Goal: Use online tool/utility: Utilize a website feature to perform a specific function

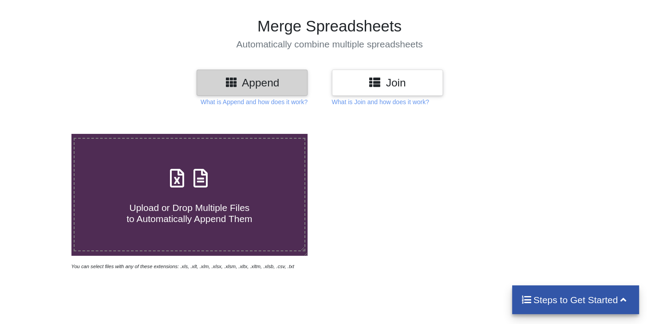
scroll to position [94, 0]
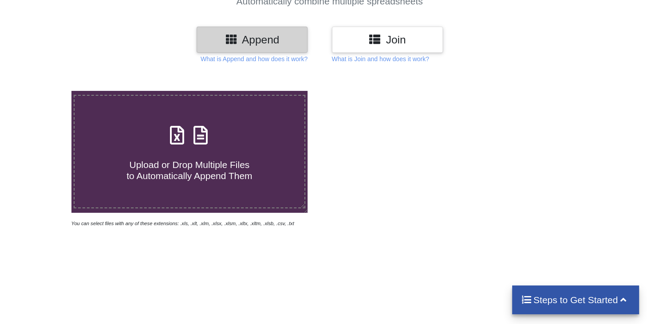
click at [171, 148] on h4 "Upload or Drop Multiple Files to Automatically Append Them" at bounding box center [190, 165] width 230 height 34
click at [45, 91] on input "Upload or Drop Multiple Files to Automatically Append Them" at bounding box center [45, 91] width 0 height 0
type input "C:\fakepath\Audi [GEOGRAPHIC_DATA] Carousel_Leads_2025-10-10_2025-10-12.xls"
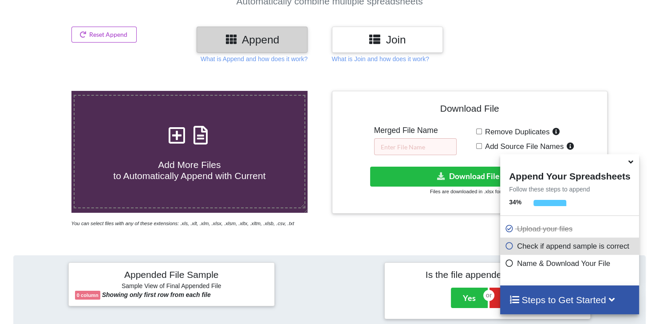
click at [630, 165] on icon at bounding box center [630, 161] width 9 height 8
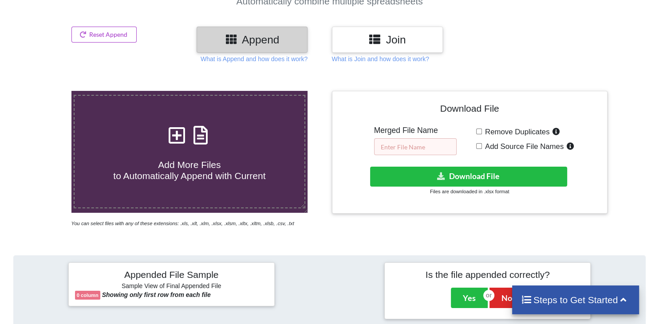
click at [423, 138] on input "text" at bounding box center [415, 146] width 83 height 17
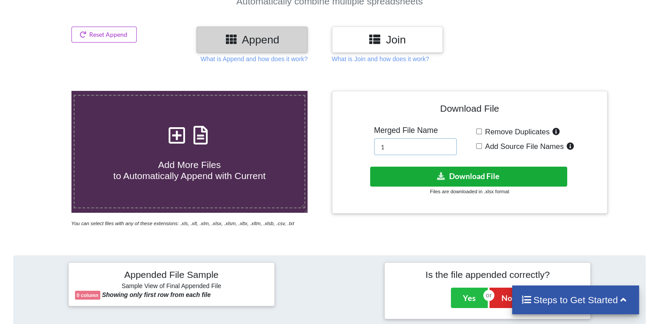
type input "1"
click at [434, 167] on button "Download File" at bounding box center [468, 177] width 197 height 20
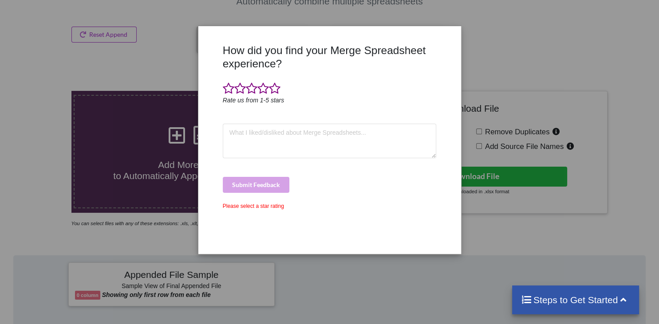
click at [269, 222] on div "How did you find your Merge Spreadsheet experience? Rate us from 1-5 stars Subm…" at bounding box center [330, 146] width 218 height 204
click at [469, 42] on div "How did you find your Merge Spreadsheet experience? Rate us from 1-5 stars Subm…" at bounding box center [329, 162] width 659 height 324
click at [181, 205] on div "How did you find your Merge Spreadsheet experience? Rate us from 1-5 stars Subm…" at bounding box center [329, 162] width 659 height 324
click at [241, 84] on span at bounding box center [240, 89] width 12 height 12
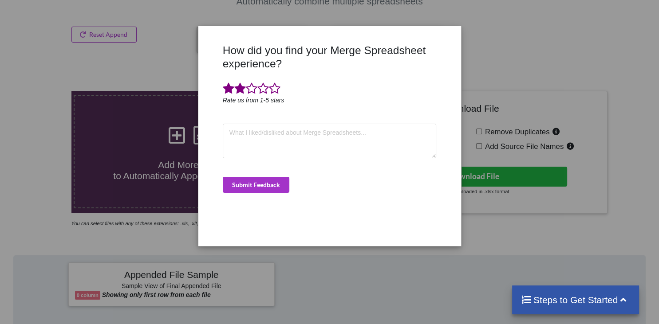
click at [292, 229] on div "How did you find your Merge Spreadsheet experience? Rate us from 1-5 stars Subm…" at bounding box center [330, 142] width 218 height 196
click at [109, 8] on div "How did you find your Merge Spreadsheet experience? Rate us from 1-5 stars Subm…" at bounding box center [329, 162] width 659 height 324
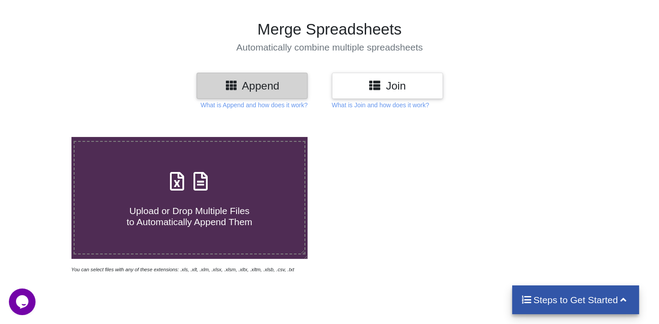
scroll to position [94, 0]
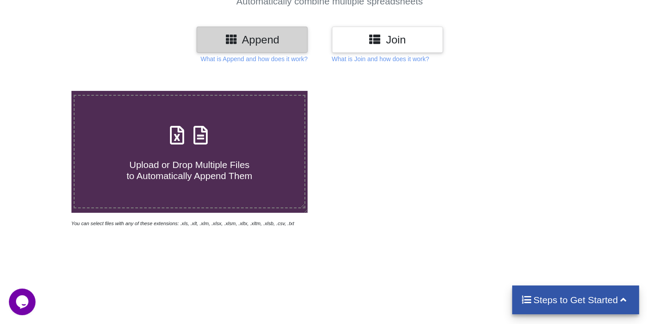
click at [184, 126] on span at bounding box center [189, 136] width 47 height 21
click at [45, 91] on input "Upload or Drop Multiple Files to Automatically Append Them" at bounding box center [45, 91] width 0 height 0
type input "C:\fakepath\Audi [GEOGRAPHIC_DATA] Carousel_Leads_2025-10-10_2025-10-12.xls"
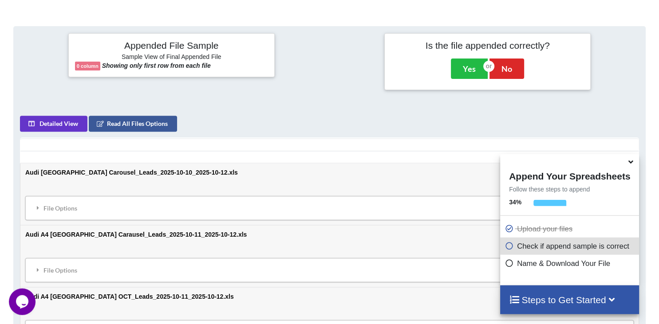
scroll to position [302, 0]
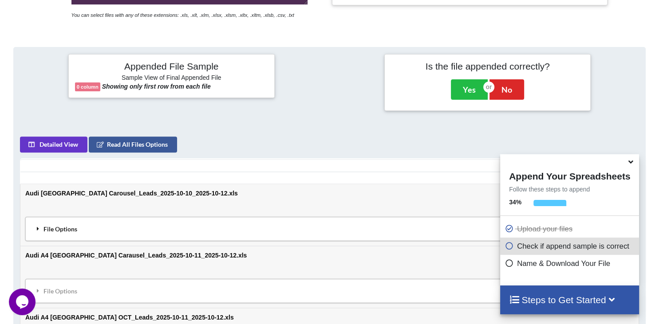
click at [69, 220] on div "File Options" at bounding box center [329, 229] width 603 height 19
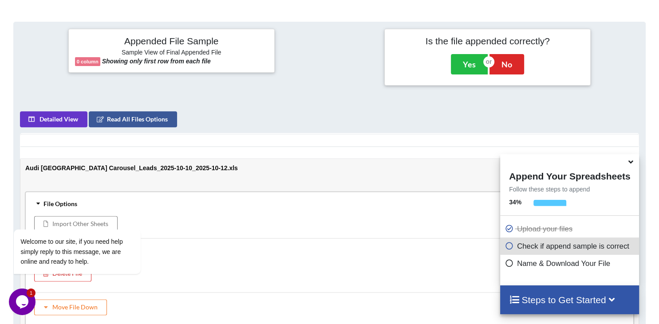
scroll to position [349, 0]
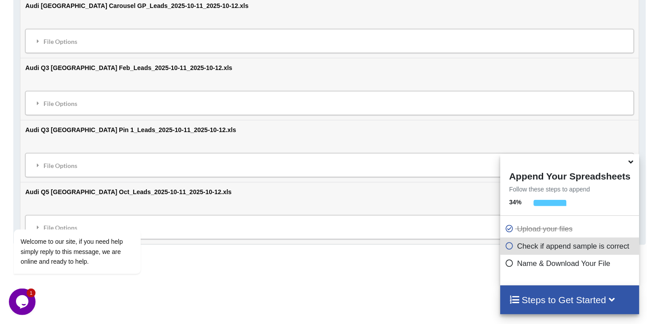
scroll to position [981, 0]
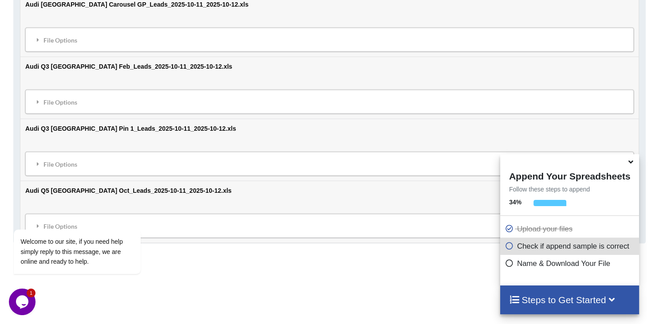
drag, startPoint x: 216, startPoint y: 289, endPoint x: 215, endPoint y: 285, distance: 4.5
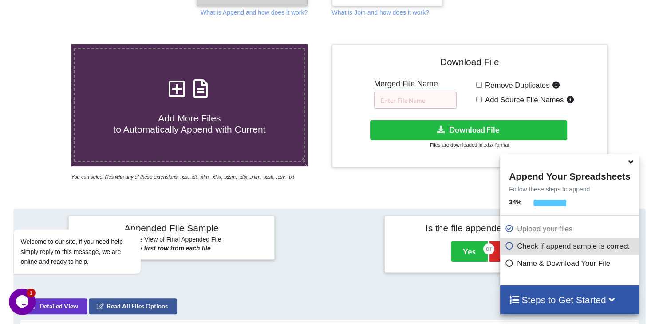
scroll to position [137, 0]
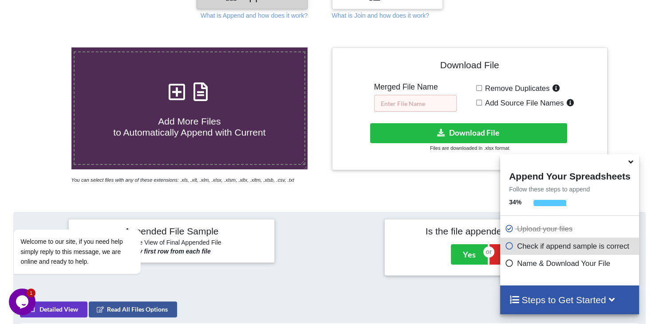
click at [426, 95] on input "text" at bounding box center [415, 103] width 83 height 17
type input "01"
click at [479, 100] on input "Add Source File Names" at bounding box center [479, 103] width 6 height 6
checkbox input "true"
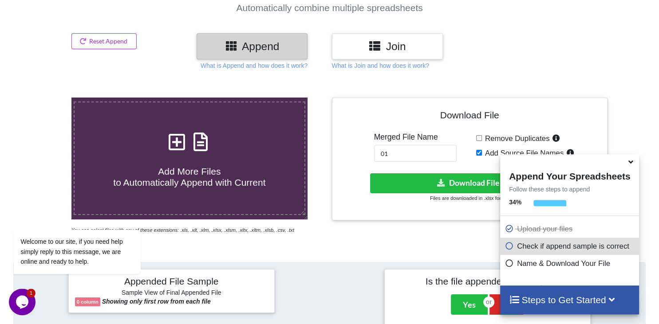
scroll to position [43, 0]
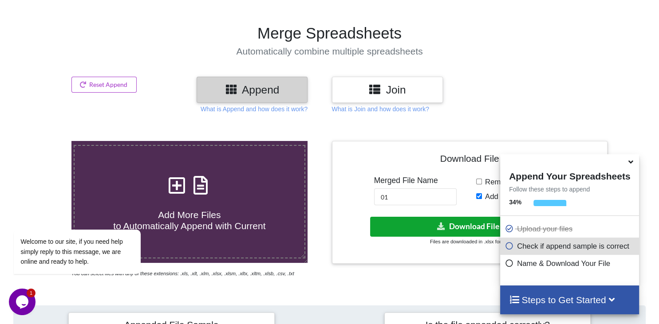
click at [400, 217] on button "Download File" at bounding box center [468, 227] width 197 height 20
